Goal: Browse casually

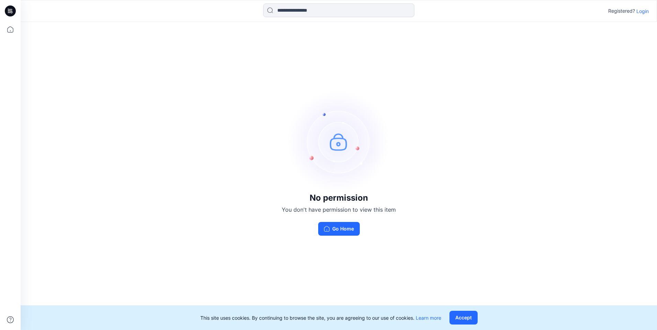
click at [330, 145] on img at bounding box center [338, 141] width 103 height 103
click at [461, 322] on button "Accept" at bounding box center [463, 318] width 28 height 14
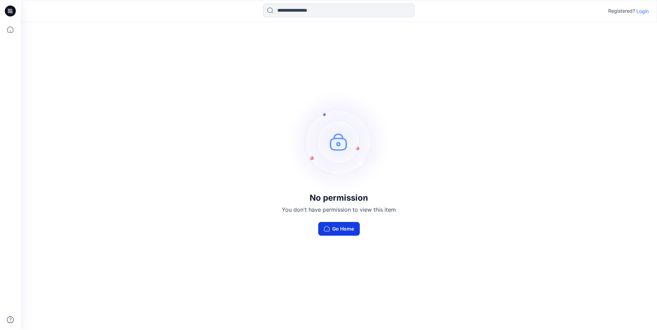
click at [338, 231] on button "Go Home" at bounding box center [339, 229] width 42 height 14
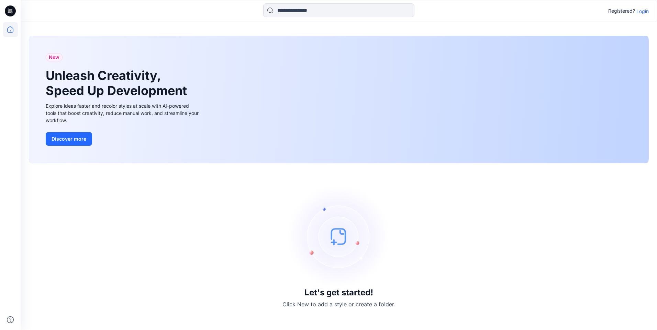
click at [354, 224] on img at bounding box center [338, 236] width 103 height 103
drag, startPoint x: 607, startPoint y: 58, endPoint x: 609, endPoint y: 94, distance: 35.8
click at [607, 83] on div "New Unleash Creativity, Speed Up Development Explore ideas faster and recolor s…" at bounding box center [338, 99] width 619 height 127
drag, startPoint x: 597, startPoint y: 92, endPoint x: 289, endPoint y: 105, distance: 308.3
click at [402, 91] on div "New Unleash Creativity, Speed Up Development Explore ideas faster and recolor s…" at bounding box center [338, 99] width 619 height 127
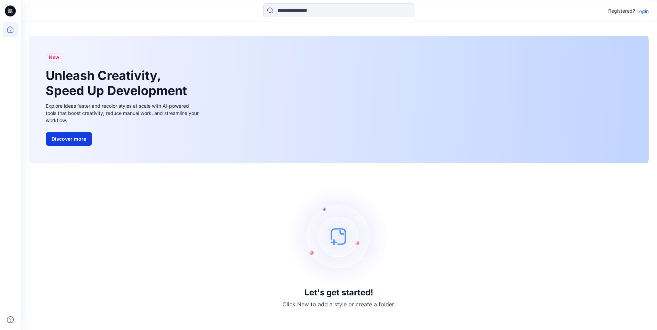
click at [61, 144] on button "Discover more" at bounding box center [69, 139] width 46 height 14
